Goal: Information Seeking & Learning: Learn about a topic

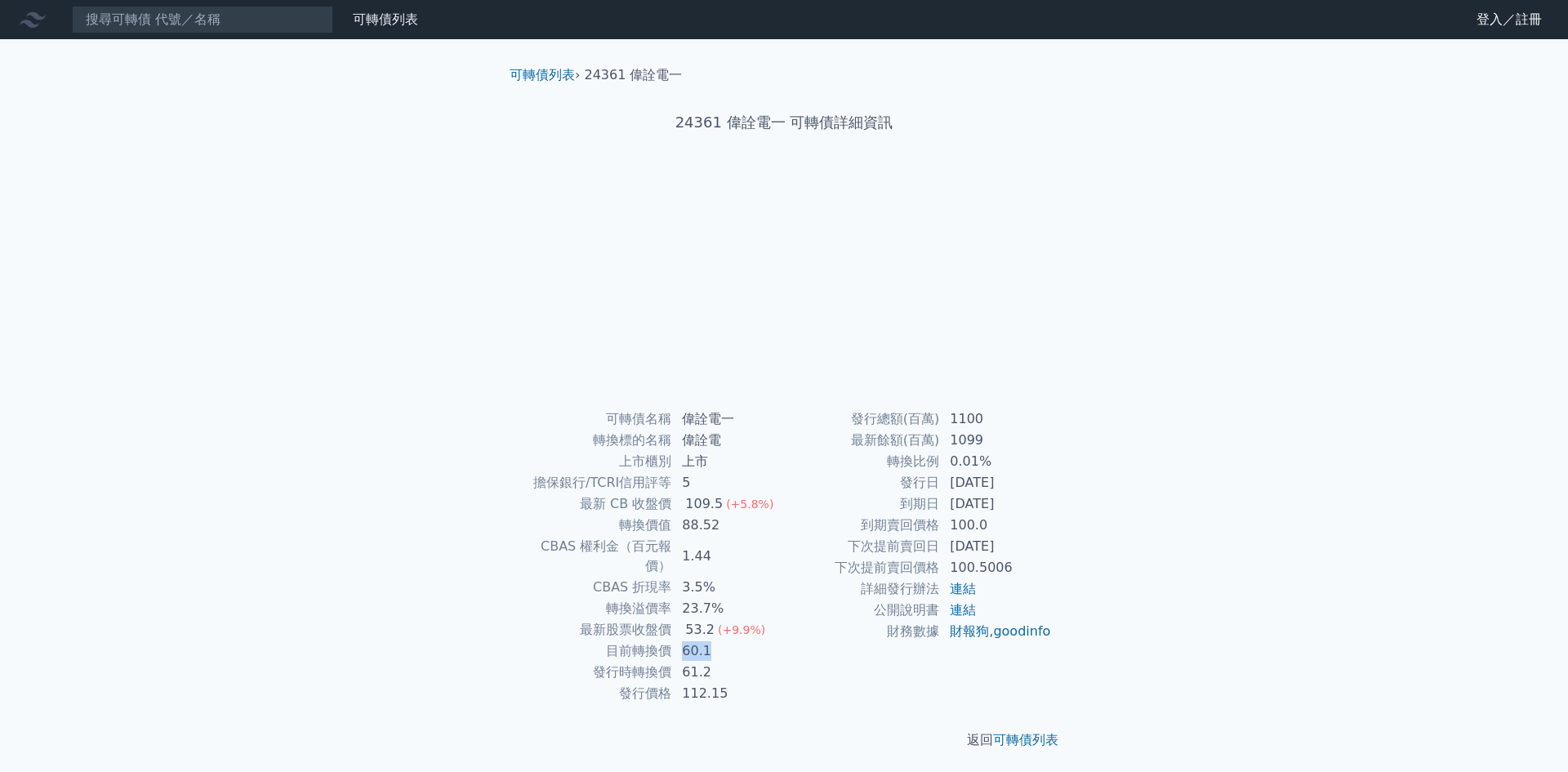
drag, startPoint x: 716, startPoint y: 633, endPoint x: 673, endPoint y: 633, distance: 43.0
click at [673, 640] on td "60.1" at bounding box center [728, 651] width 112 height 21
click at [748, 661] on td "61.2" at bounding box center [728, 671] width 112 height 21
click at [712, 661] on td "61.2" at bounding box center [728, 671] width 112 height 21
click at [750, 661] on td "61.2" at bounding box center [728, 671] width 112 height 21
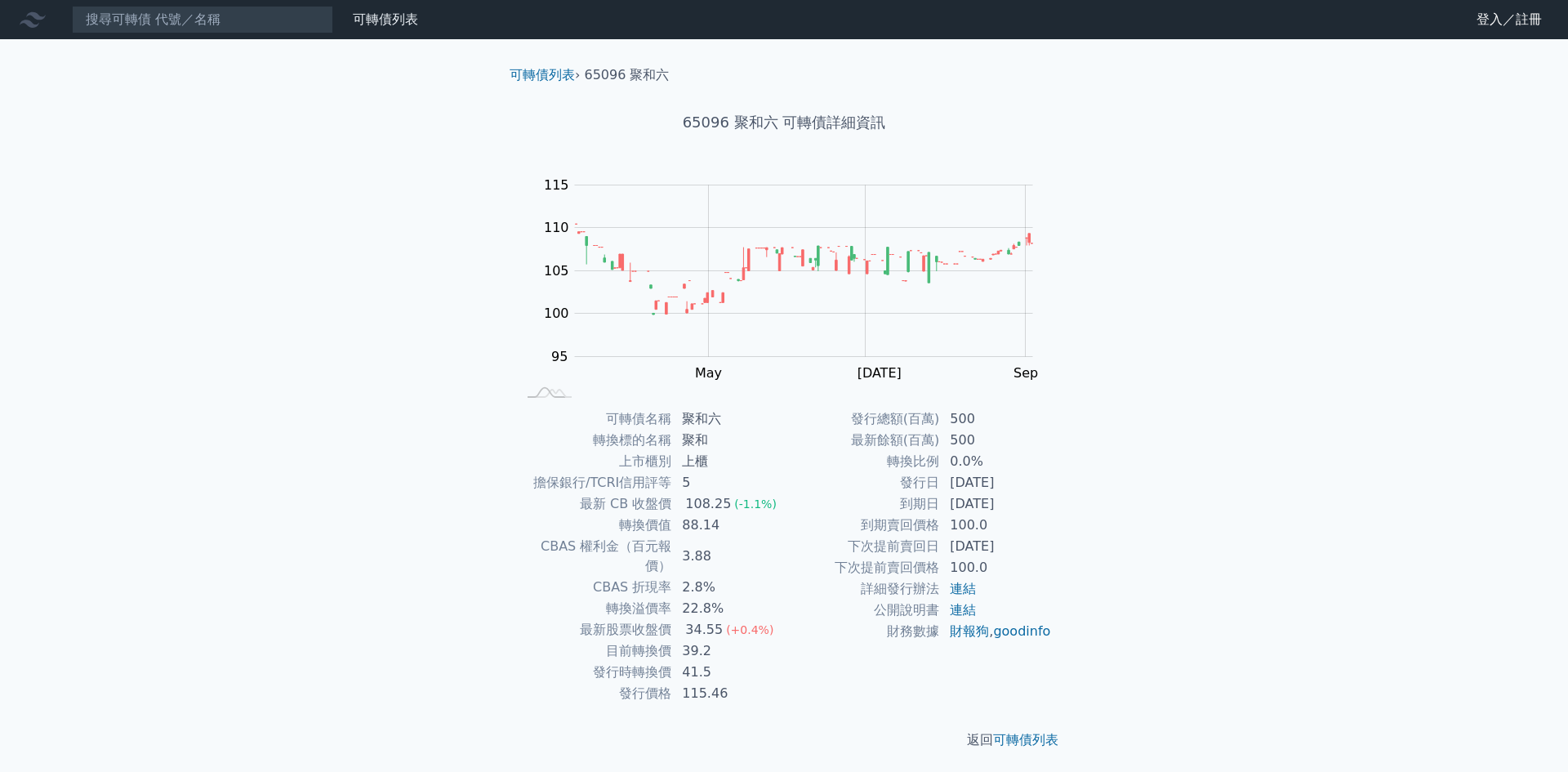
click at [467, 105] on div "可轉債列表 財務數據 可轉債列表 財務數據 登入／註冊 登入／註冊 可轉債列表 › 65096 聚和六 65096 聚和六 可轉債詳細資訊 Zoom Out …" at bounding box center [784, 388] width 1568 height 775
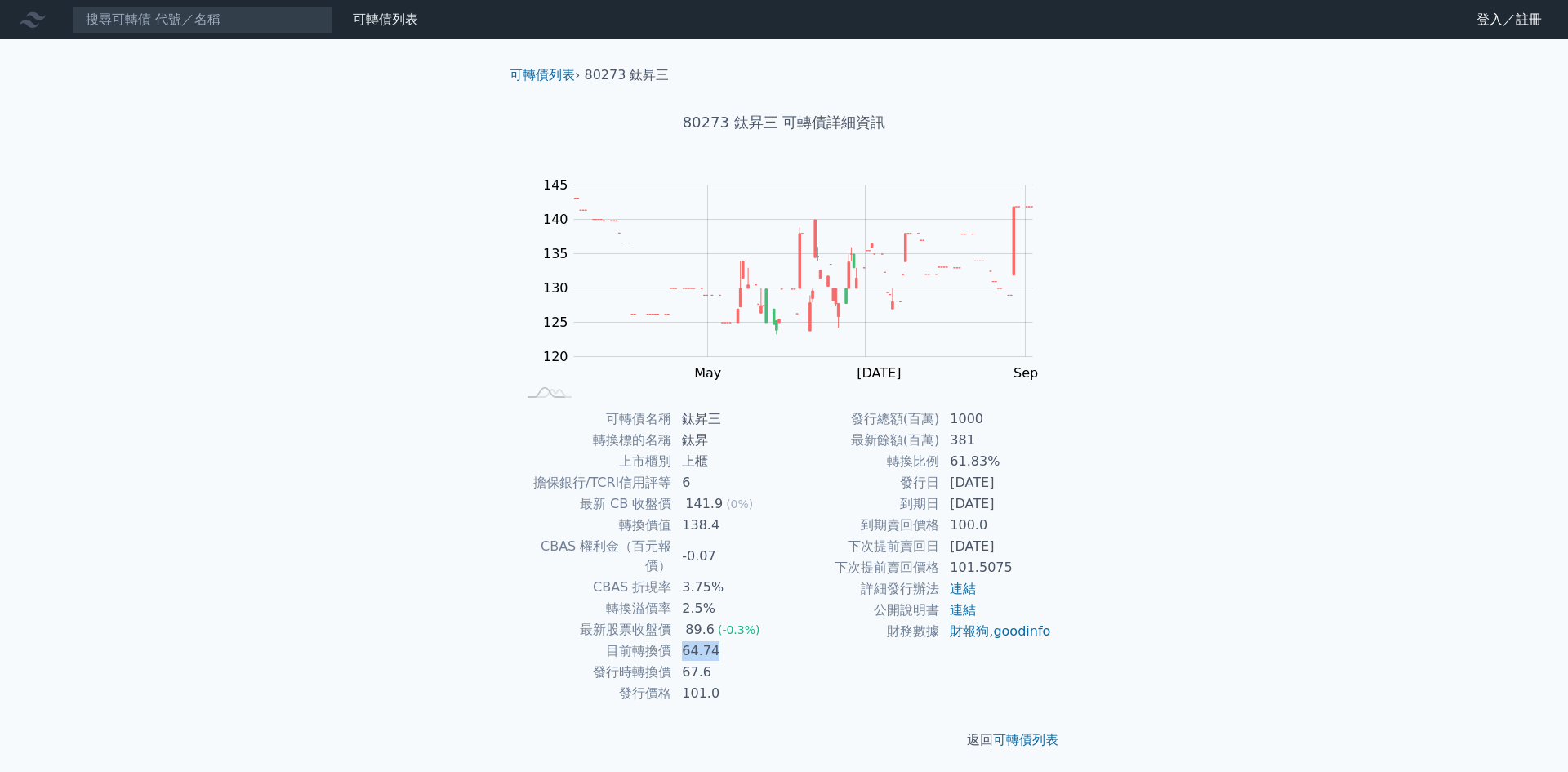
drag, startPoint x: 731, startPoint y: 632, endPoint x: 677, endPoint y: 634, distance: 54.0
click at [677, 640] on td "64.74" at bounding box center [728, 651] width 112 height 21
click at [1362, 491] on div "可轉債列表 財務數據 可轉債列表 財務數據 登入／註冊 登入／註冊 可轉債列表 › 80273 鈦昇三 80273 鈦昇三 可轉債詳細資訊 Zoom Out …" at bounding box center [784, 388] width 1568 height 775
